Goal: Task Accomplishment & Management: Manage account settings

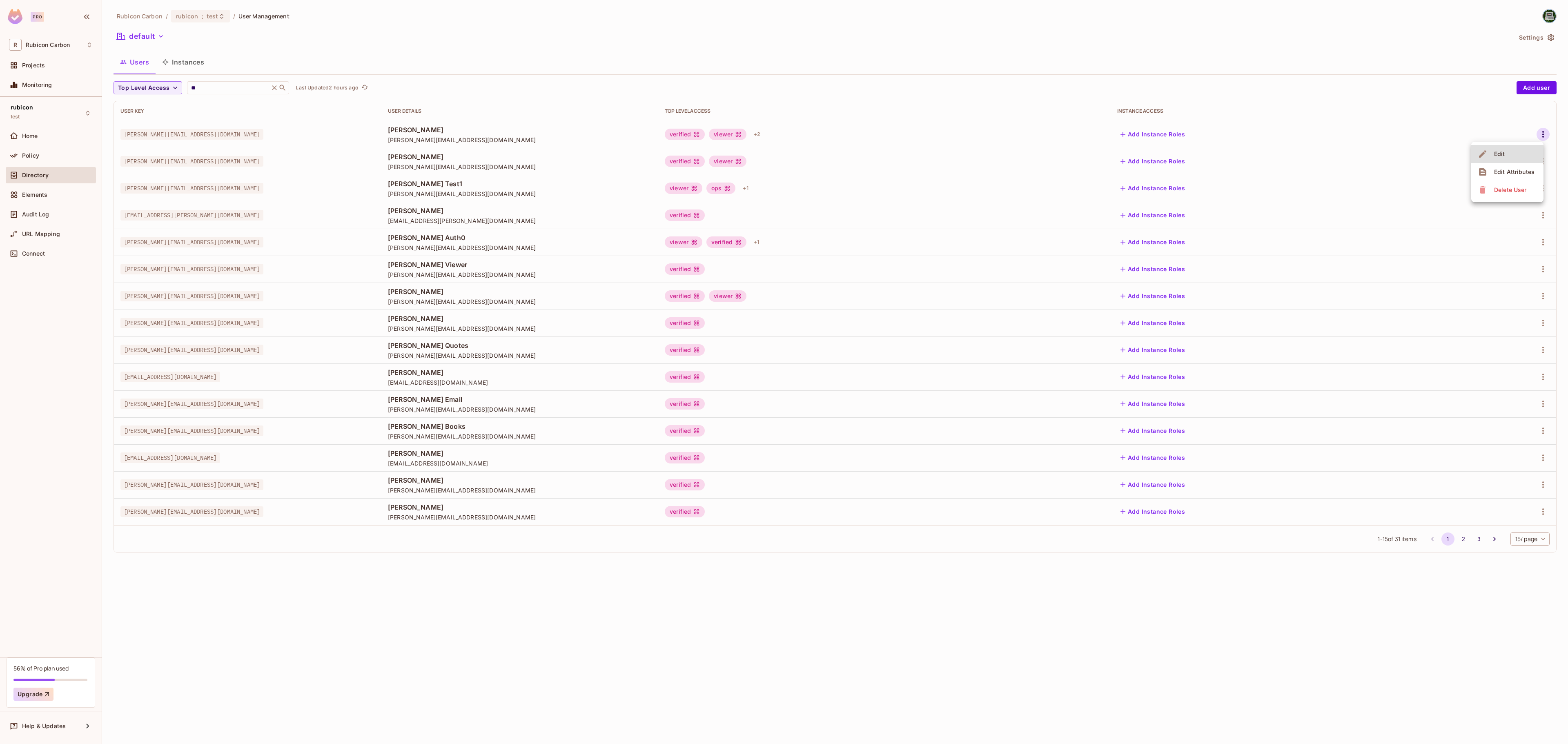
click at [218, 85] on div at bounding box center [784, 372] width 1568 height 744
click at [277, 89] on icon at bounding box center [275, 87] width 5 height 5
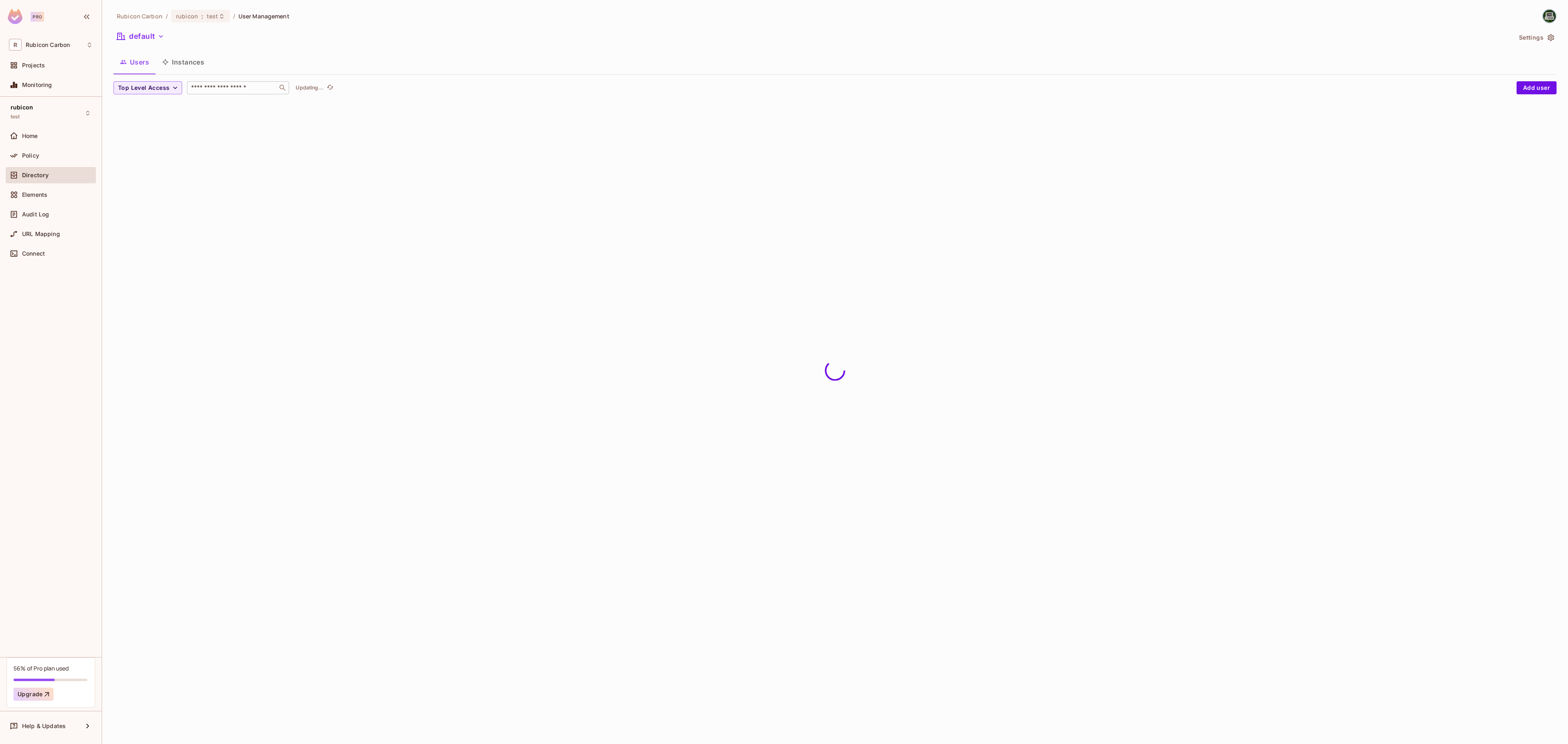
click at [240, 92] on input "text" at bounding box center [232, 87] width 86 height 8
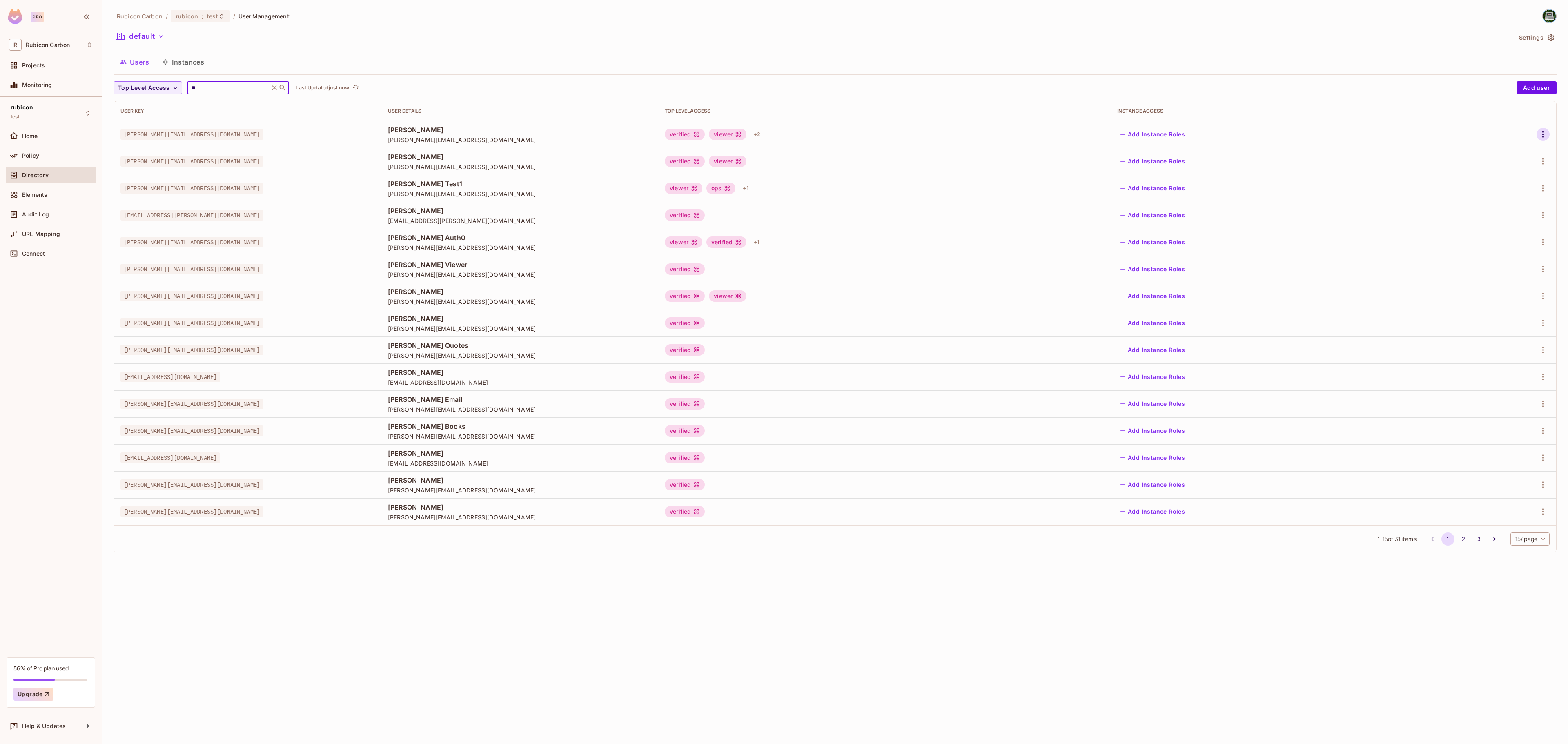
type input "**"
click at [1541, 131] on icon "button" at bounding box center [1543, 134] width 10 height 10
click at [1493, 146] on li "Edit" at bounding box center [1507, 154] width 73 height 18
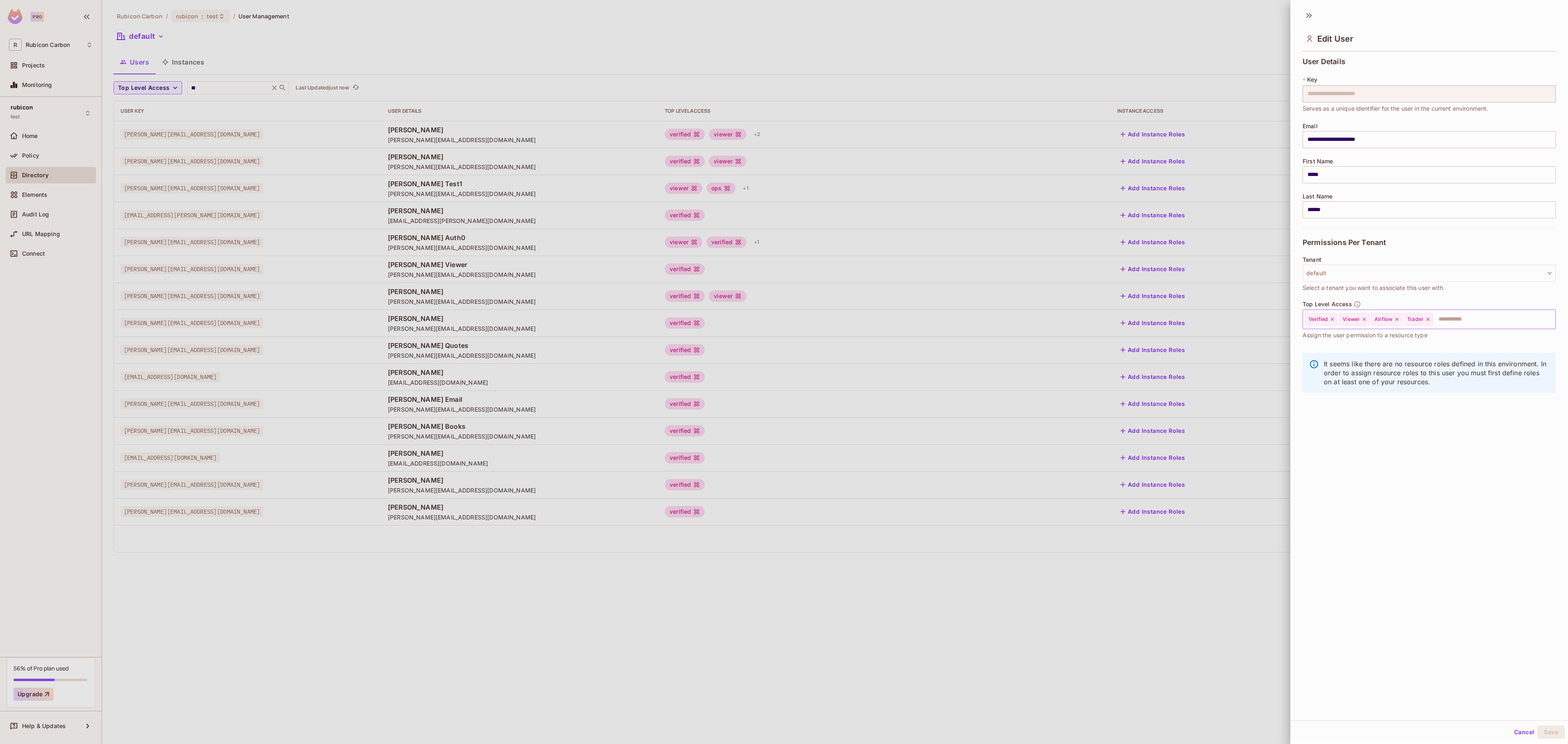
click at [1431, 321] on icon at bounding box center [1428, 319] width 6 height 6
click at [1435, 321] on input "text" at bounding box center [1471, 319] width 137 height 16
click at [1413, 334] on li "Admin" at bounding box center [1417, 341] width 229 height 15
click at [1539, 730] on button "Save" at bounding box center [1550, 732] width 27 height 13
